Goal: Task Accomplishment & Management: Complete application form

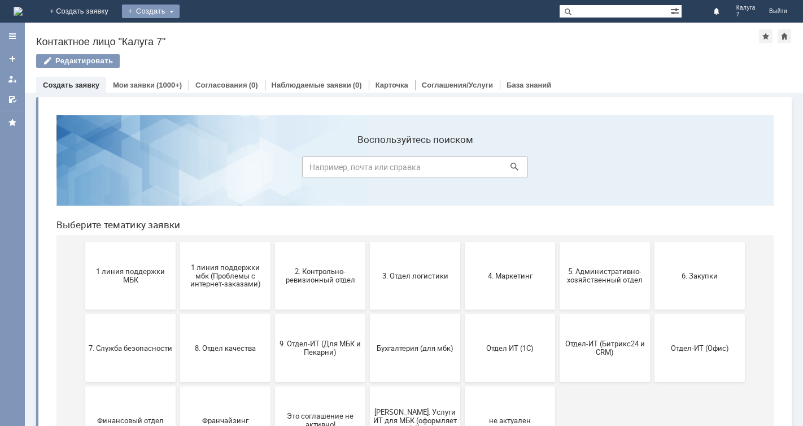
click at [180, 12] on div "Создать" at bounding box center [151, 12] width 58 height 14
click at [210, 34] on link "Заявка" at bounding box center [167, 34] width 86 height 14
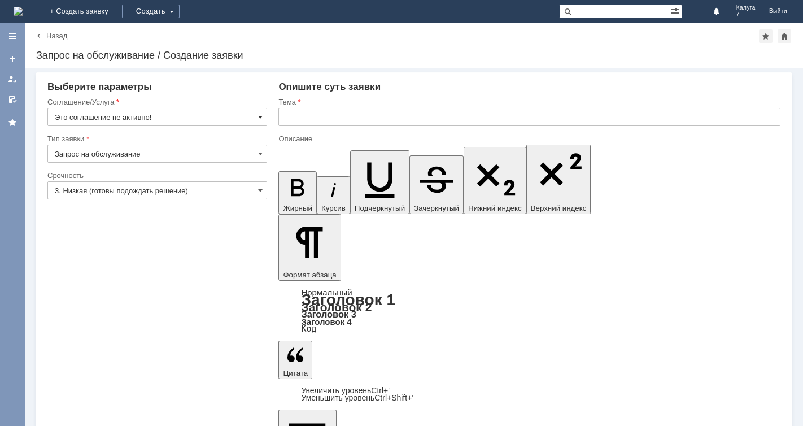
click at [262, 116] on span at bounding box center [260, 116] width 5 height 9
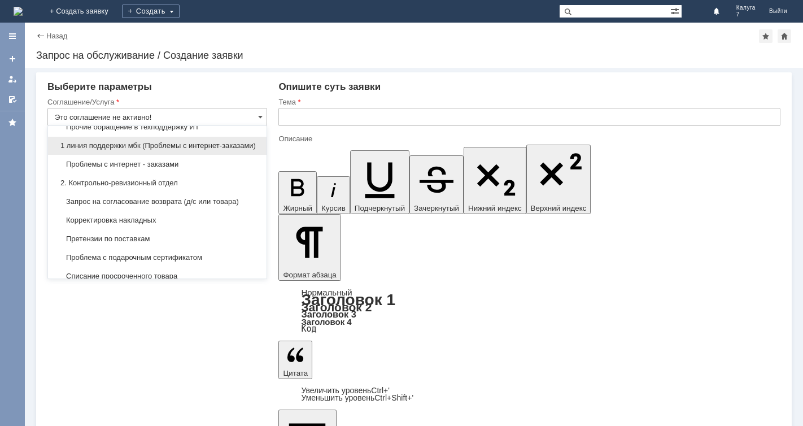
scroll to position [169, 0]
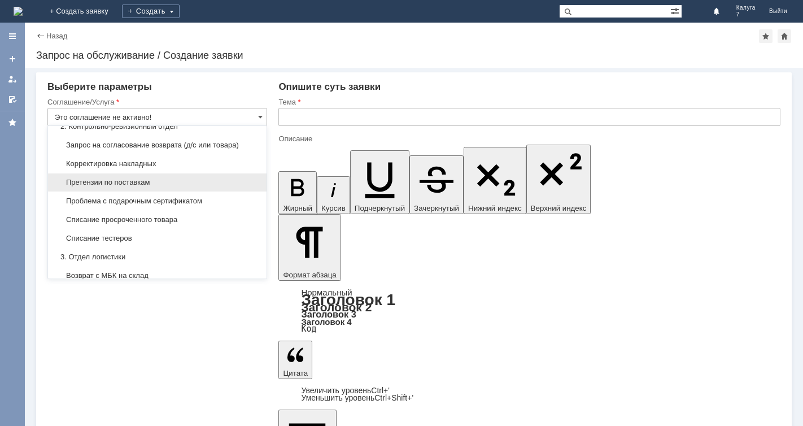
click at [139, 187] on span "Претензии по поставкам" at bounding box center [157, 182] width 205 height 9
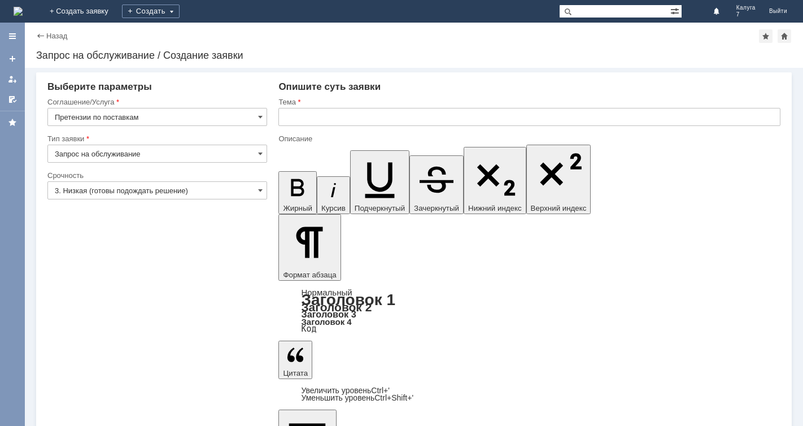
type input "Претензии по поставкам"
click at [260, 191] on span at bounding box center [260, 190] width 5 height 9
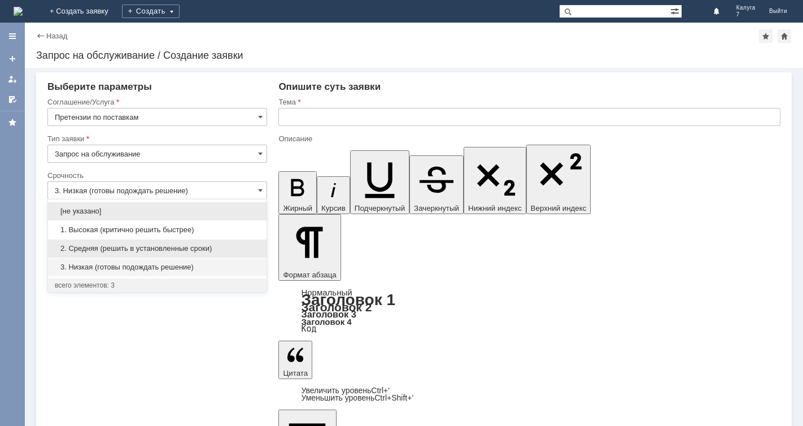
click at [203, 246] on span "2. Средняя (решить в установленные сроки)" at bounding box center [157, 248] width 205 height 9
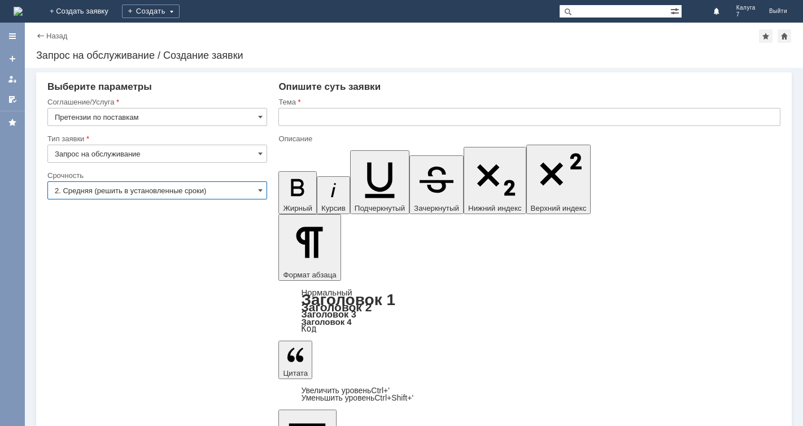
type input "2. Средняя (решить в установленные сроки)"
click at [288, 112] on input "text" at bounding box center [529, 117] width 502 height 18
type input "расхождения в приемке товара"
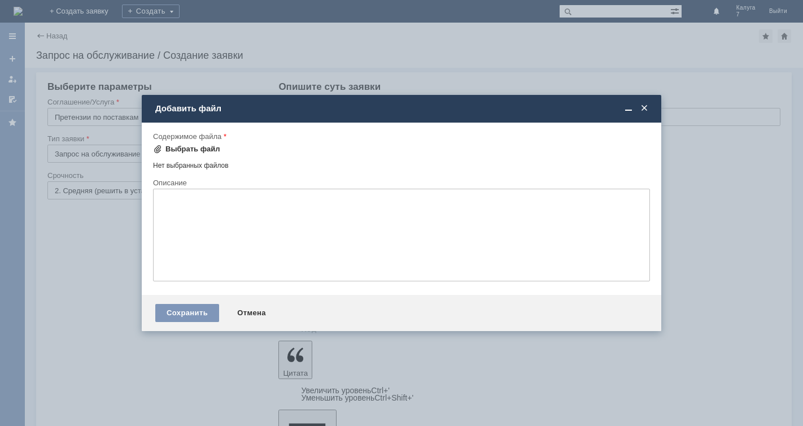
click at [155, 150] on span at bounding box center [157, 149] width 9 height 9
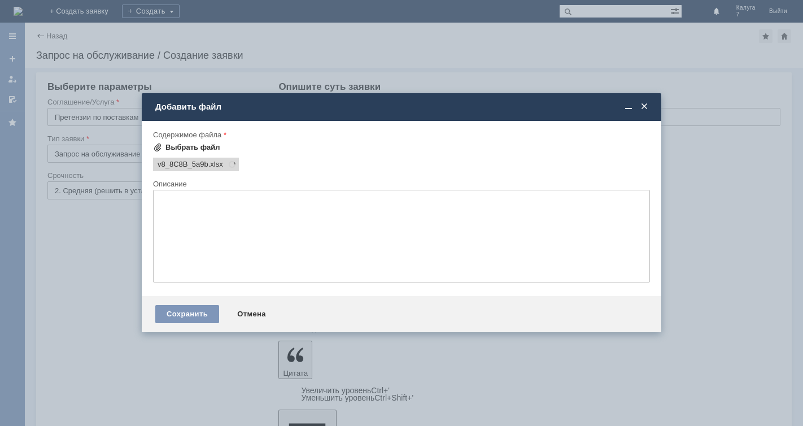
scroll to position [0, 0]
click at [185, 314] on div "Сохранить" at bounding box center [187, 314] width 64 height 18
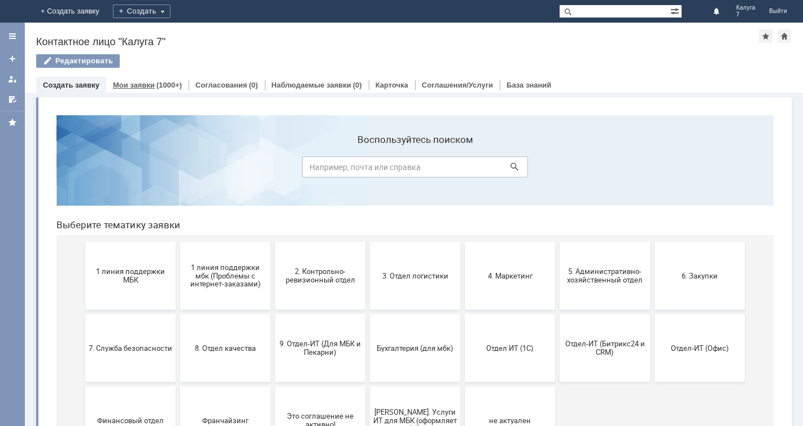
click at [149, 82] on link "Мои заявки" at bounding box center [134, 85] width 42 height 8
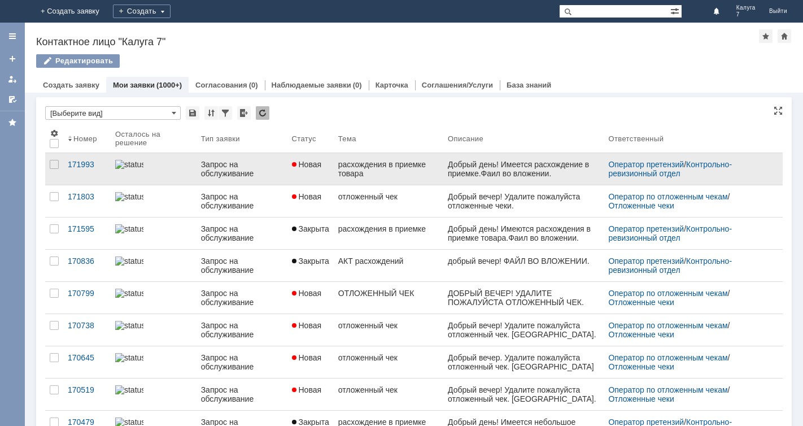
click at [222, 165] on div "Запрос на обслуживание" at bounding box center [242, 169] width 82 height 18
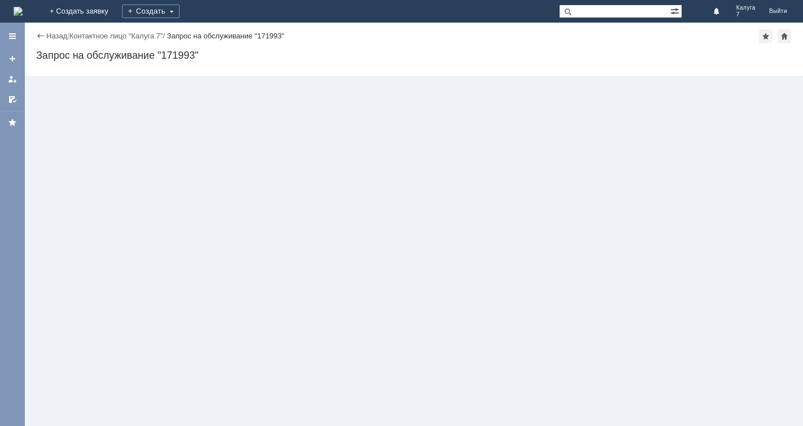
click at [222, 165] on div "Назад | Контактное лицо "Калуга 7" / Запрос на обслуживание "171993" Запрос на …" at bounding box center [414, 224] width 778 height 403
